Goal: Transaction & Acquisition: Subscribe to service/newsletter

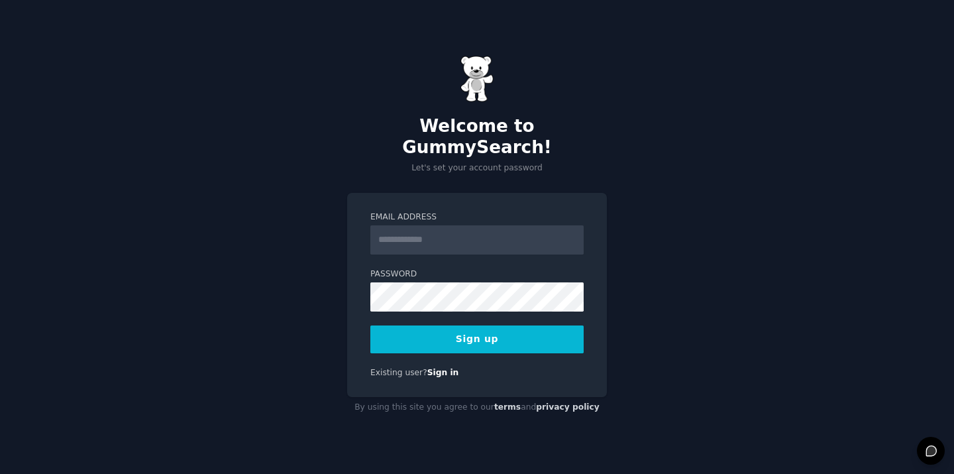
click at [453, 236] on input "Email Address" at bounding box center [476, 239] width 213 height 29
click at [454, 233] on input "**********" at bounding box center [476, 239] width 213 height 29
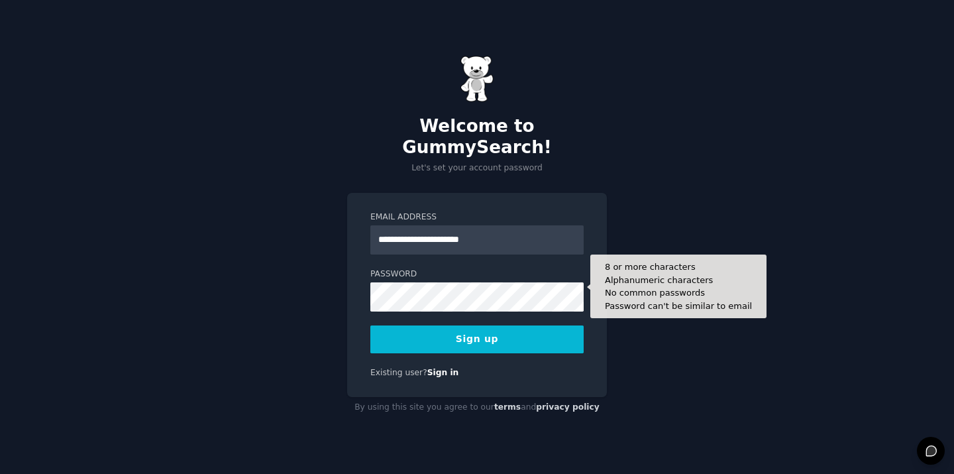
type input "**********"
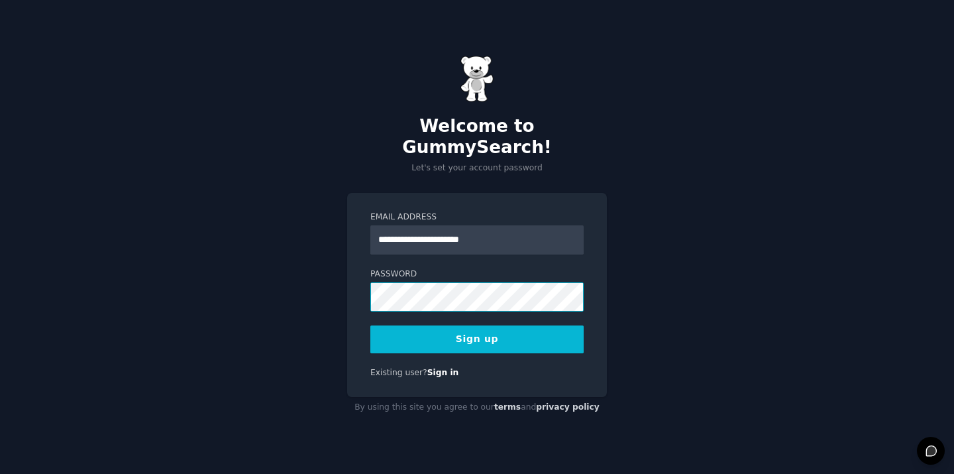
click at [370, 325] on button "Sign up" at bounding box center [476, 339] width 213 height 28
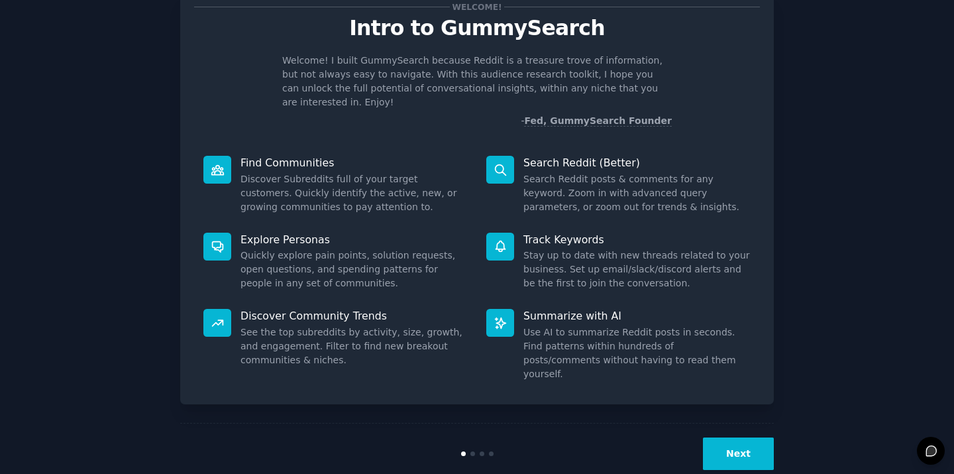
click at [750, 437] on button "Next" at bounding box center [738, 453] width 71 height 32
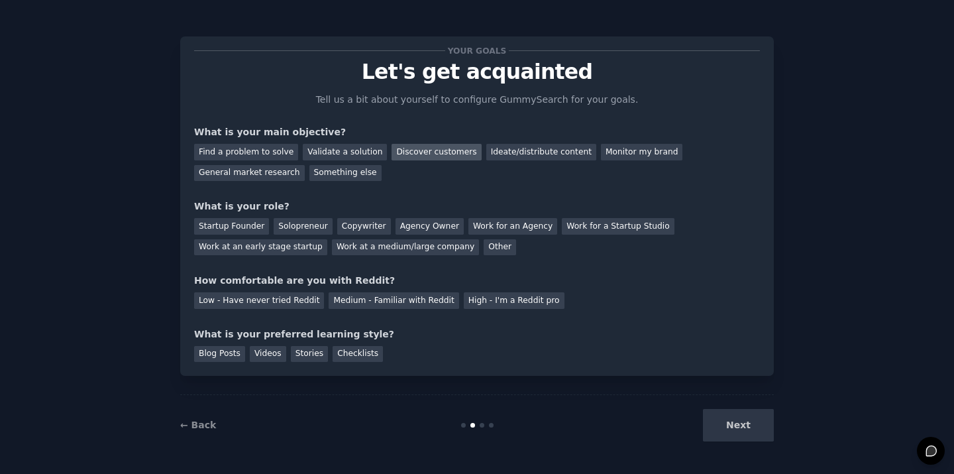
click at [453, 148] on div "Discover customers" at bounding box center [435, 152] width 89 height 17
click at [613, 148] on div "Monitor my brand" at bounding box center [641, 152] width 81 height 17
click at [427, 154] on div "Discover customers" at bounding box center [435, 152] width 89 height 17
click at [485, 248] on div "Other" at bounding box center [500, 247] width 32 height 17
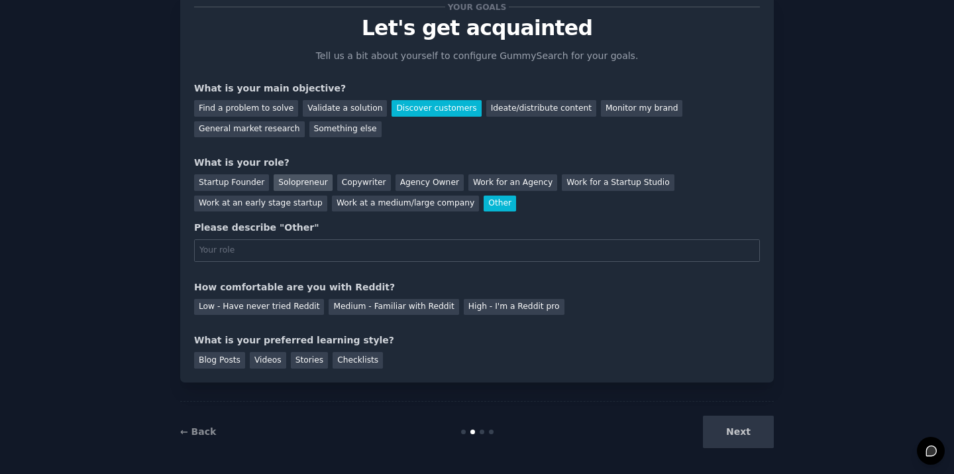
click at [277, 184] on div "Solopreneur" at bounding box center [303, 182] width 58 height 17
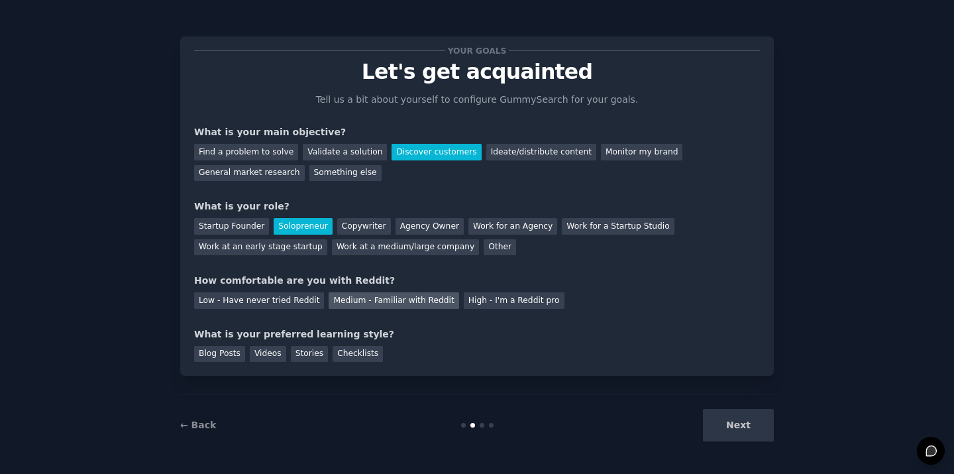
click at [419, 301] on div "Medium - Familiar with Reddit" at bounding box center [394, 300] width 130 height 17
click at [227, 354] on div "Blog Posts" at bounding box center [219, 354] width 51 height 17
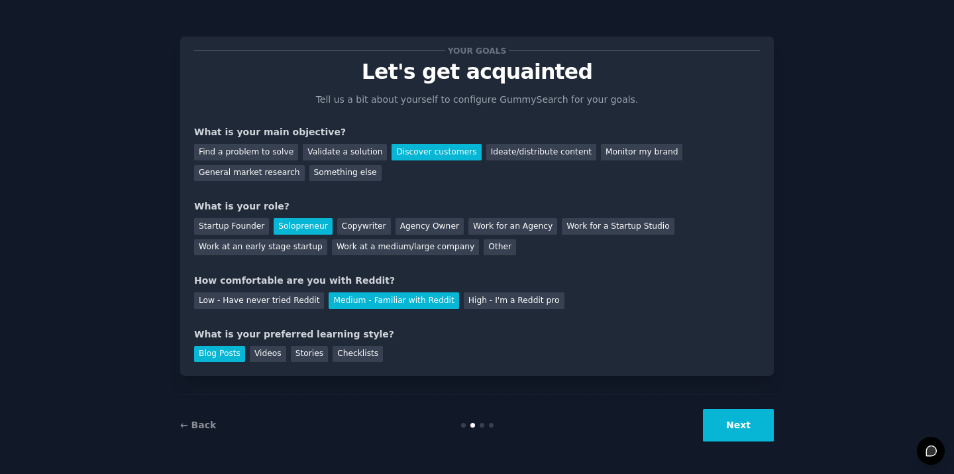
click at [754, 429] on button "Next" at bounding box center [738, 425] width 71 height 32
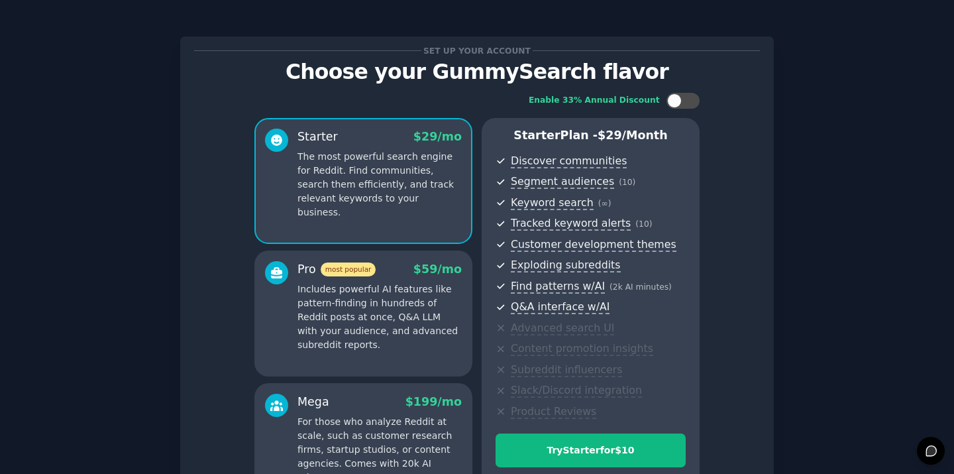
scroll to position [162, 0]
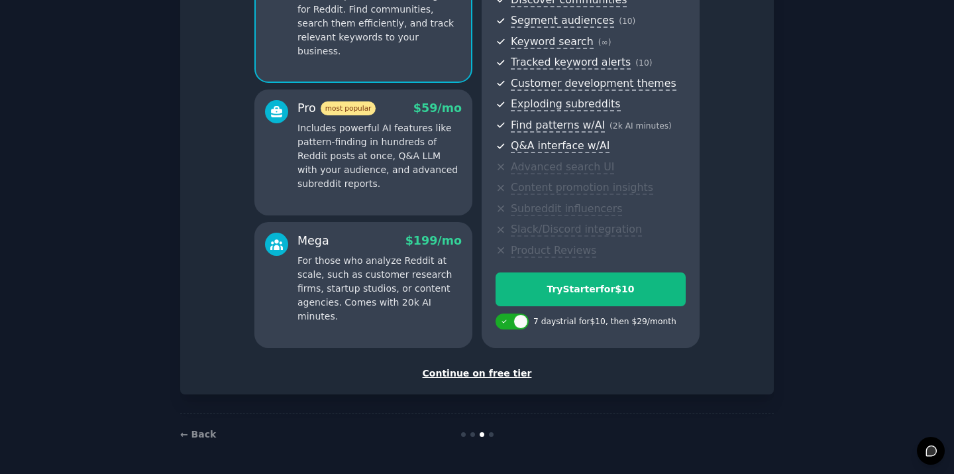
click at [495, 376] on div "Continue on free tier" at bounding box center [477, 373] width 566 height 14
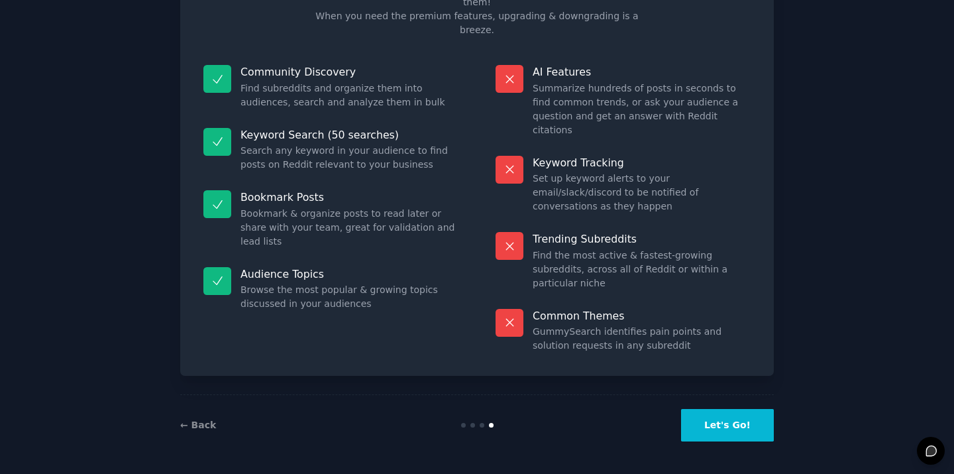
scroll to position [42, 0]
